Goal: Entertainment & Leisure: Consume media (video, audio)

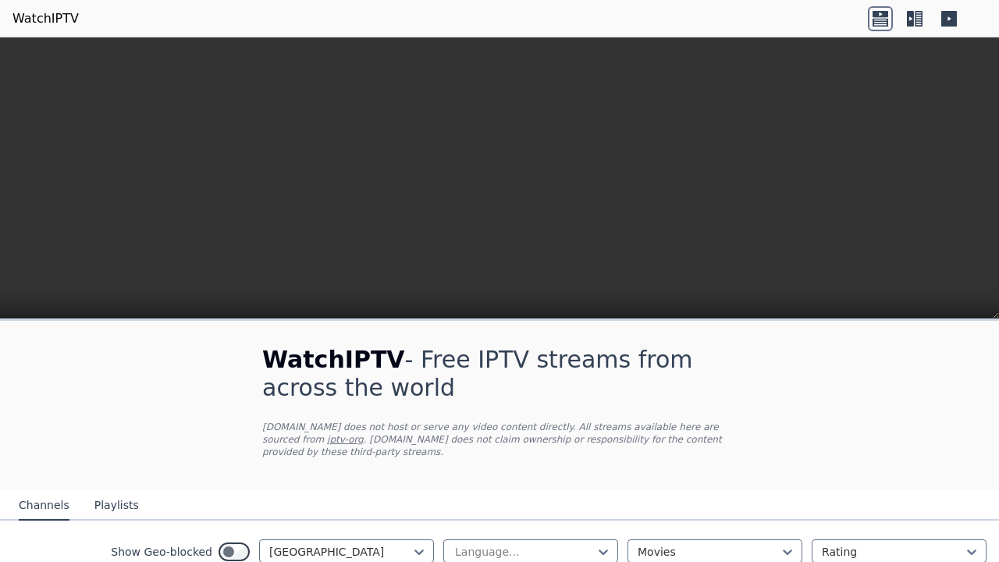
scroll to position [312, 0]
